Goal: Check status

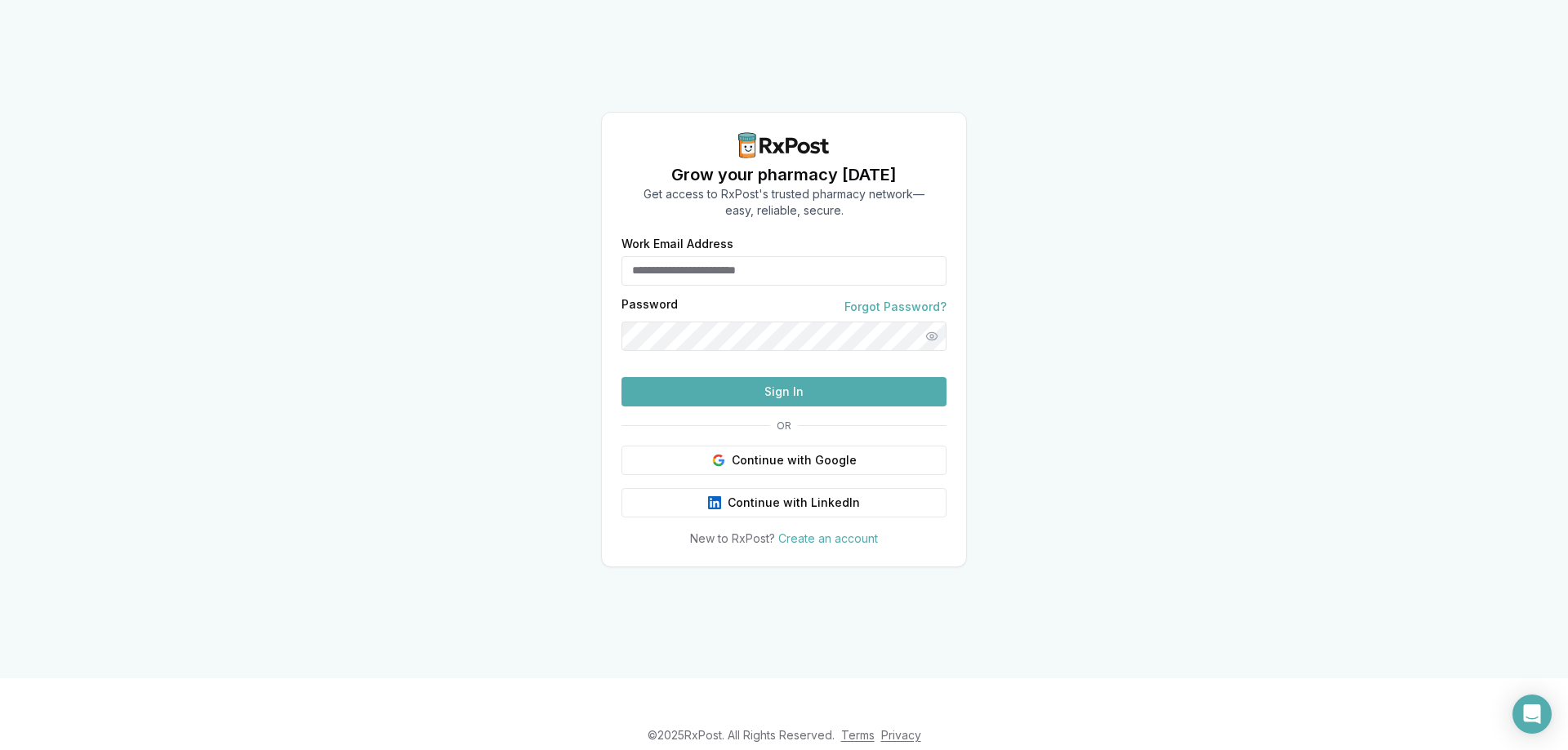
type input "**********"
click at [761, 407] on button "Sign In" at bounding box center [783, 391] width 325 height 29
drag, startPoint x: 703, startPoint y: 407, endPoint x: 795, endPoint y: 413, distance: 92.4
click at [704, 407] on button "Sign In" at bounding box center [783, 391] width 325 height 29
click at [714, 407] on button "Sign In" at bounding box center [783, 391] width 325 height 29
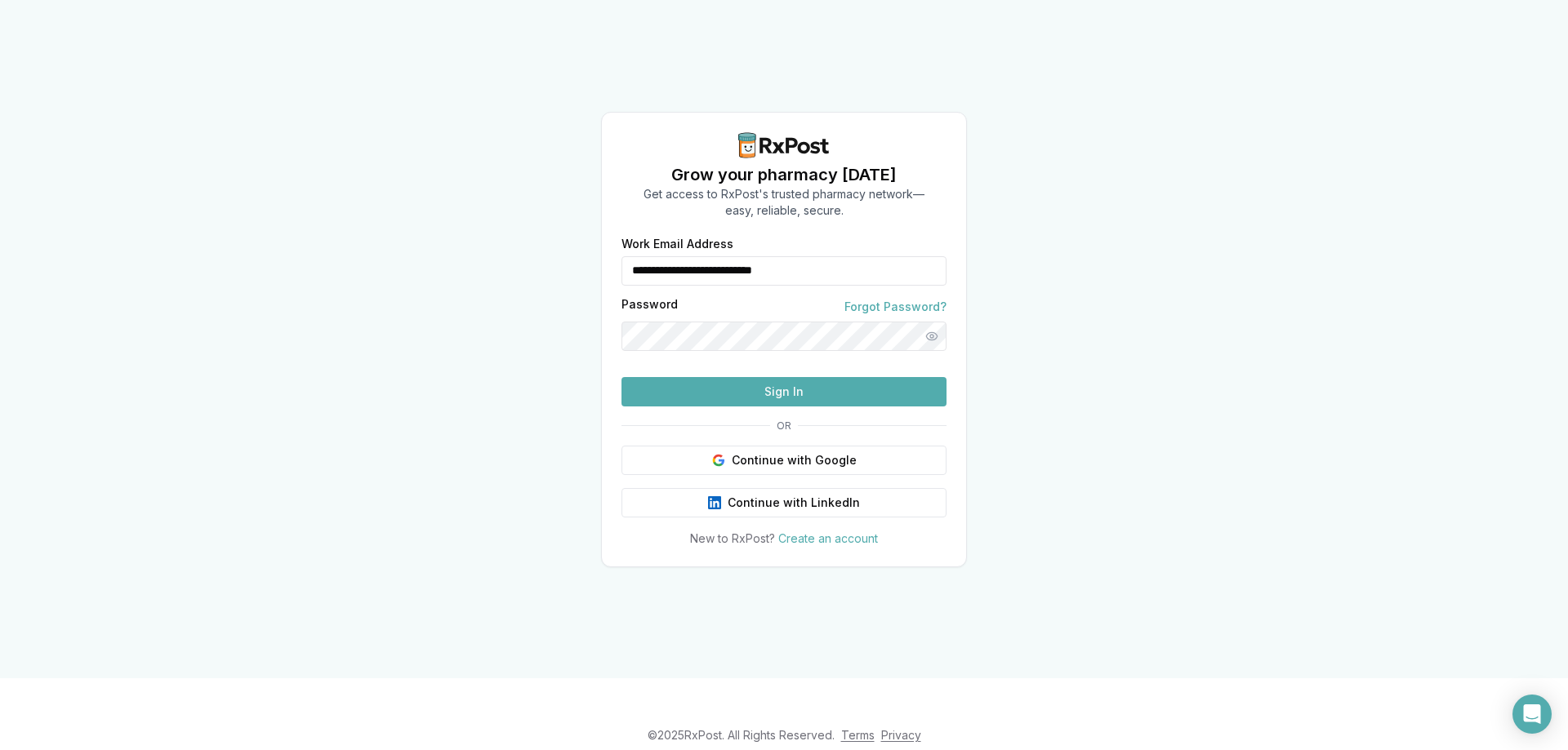
click at [756, 407] on button "Sign In" at bounding box center [783, 391] width 325 height 29
click at [816, 407] on button "Sign In" at bounding box center [783, 391] width 325 height 29
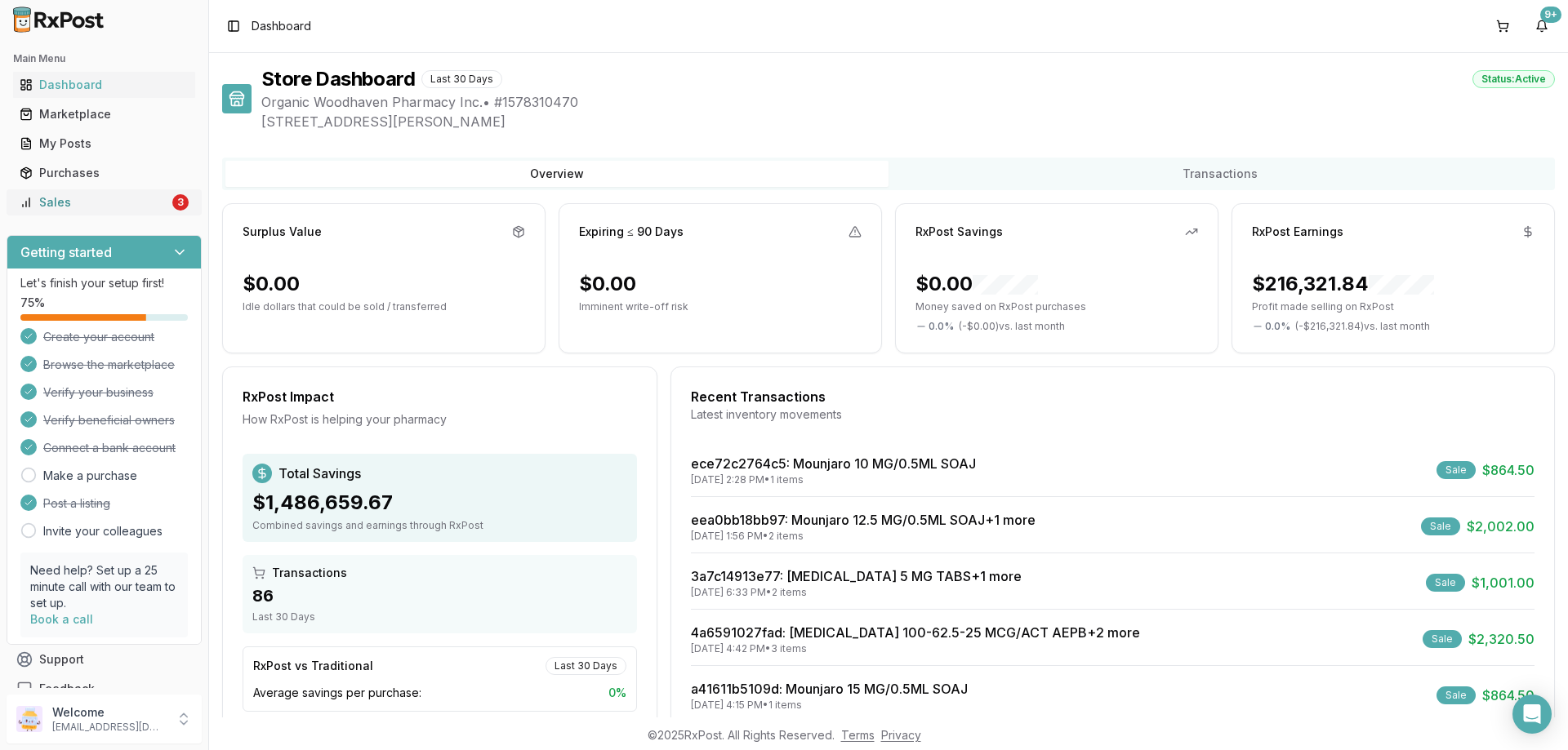
click at [123, 207] on div "Sales" at bounding box center [94, 202] width 149 height 16
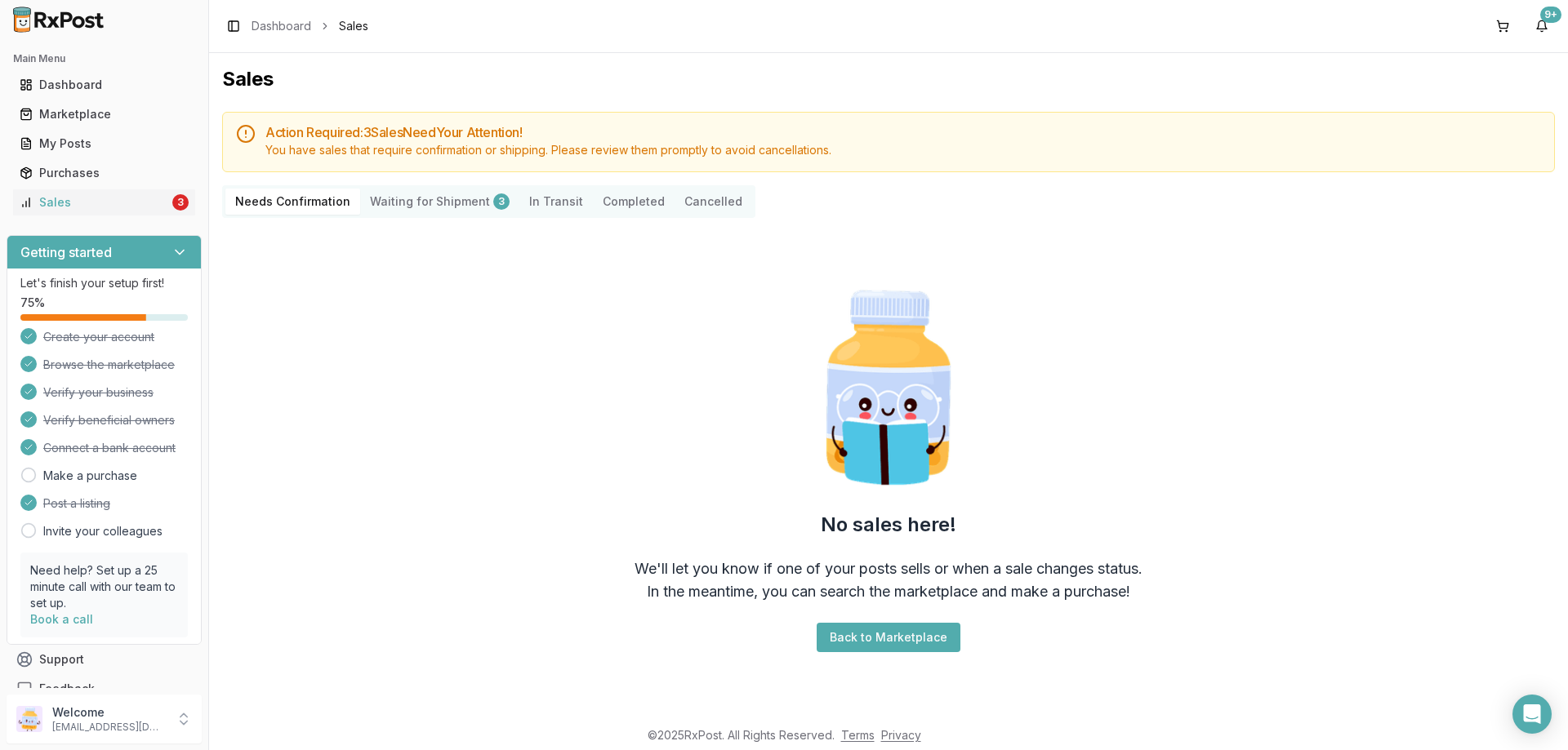
click at [461, 197] on Shipment "Waiting for Shipment 3" at bounding box center [439, 202] width 159 height 26
